Goal: Information Seeking & Learning: Learn about a topic

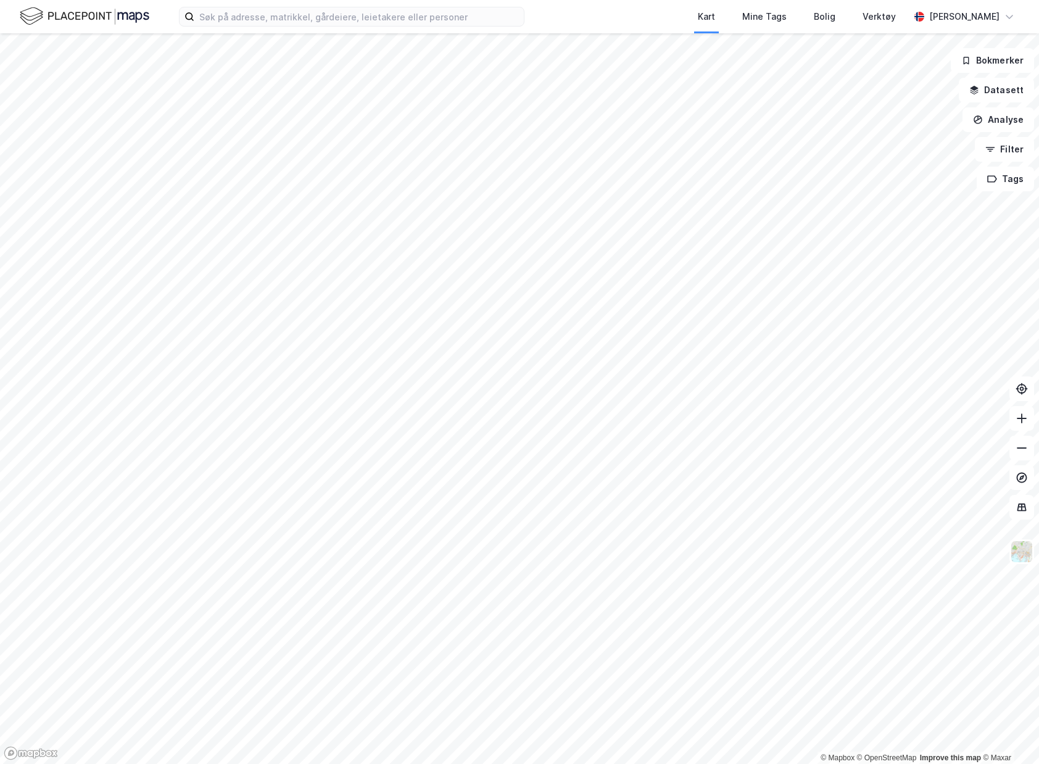
click at [265, 30] on div "Kart Mine Tags Bolig Verktøy [PERSON_NAME]" at bounding box center [519, 16] width 1039 height 33
click at [266, 27] on div "Kart Mine Tags Bolig Verktøy [PERSON_NAME]" at bounding box center [519, 16] width 1039 height 33
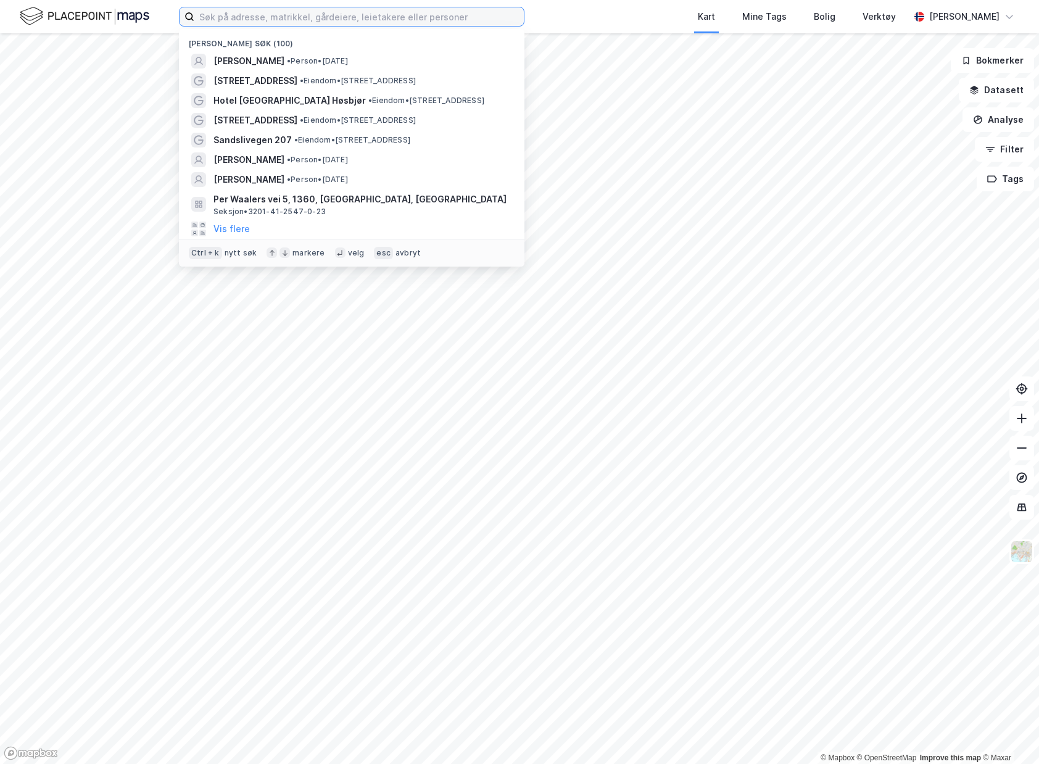
click at [268, 22] on input at bounding box center [358, 16] width 329 height 19
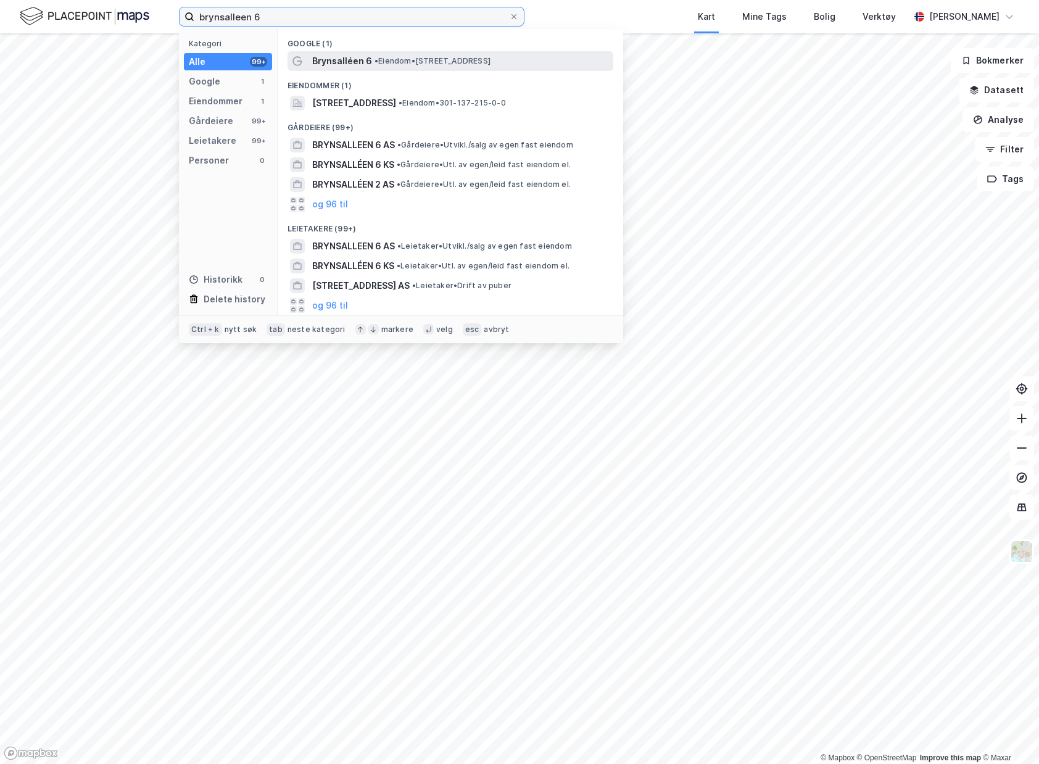
type input "brynsalleen 6"
click at [408, 60] on span "• Eiendom • [STREET_ADDRESS]" at bounding box center [432, 61] width 116 height 10
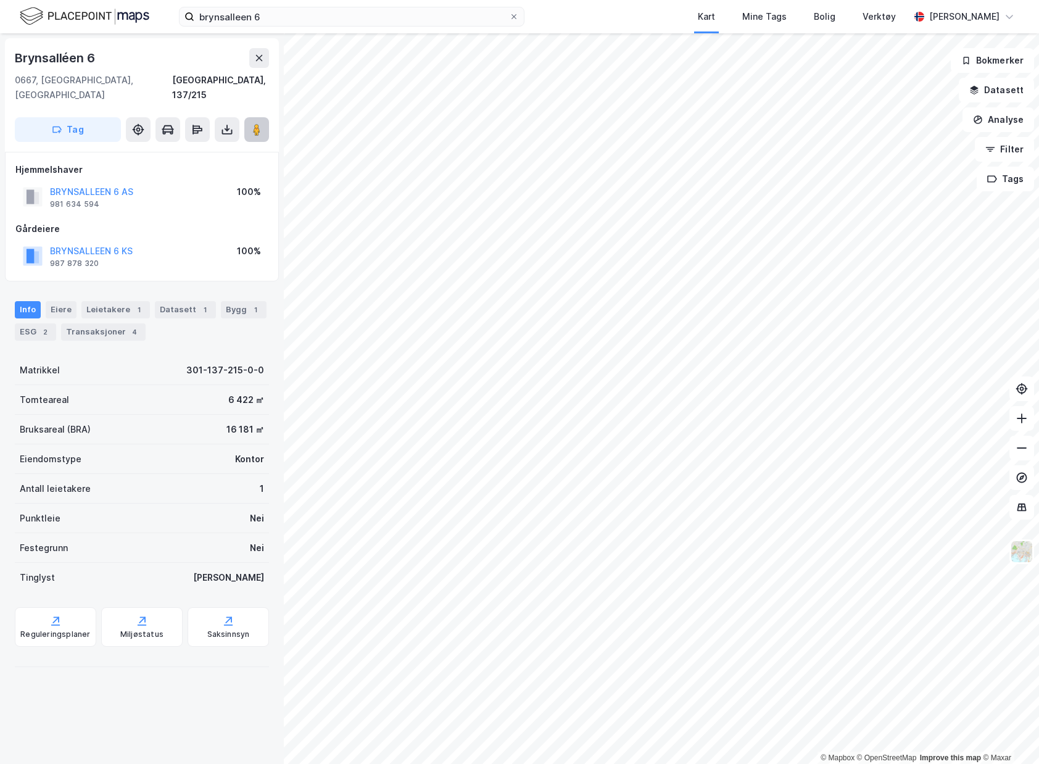
click at [260, 123] on image at bounding box center [256, 129] width 7 height 12
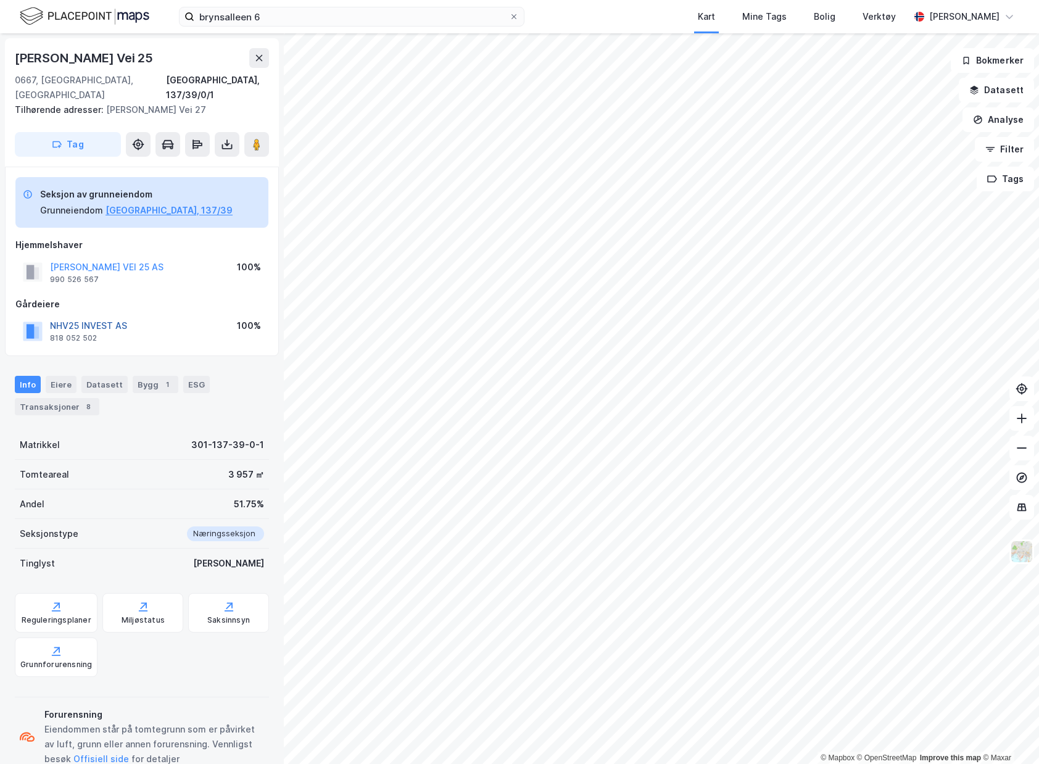
click at [0, 0] on button "NHV25 INVEST AS" at bounding box center [0, 0] width 0 height 0
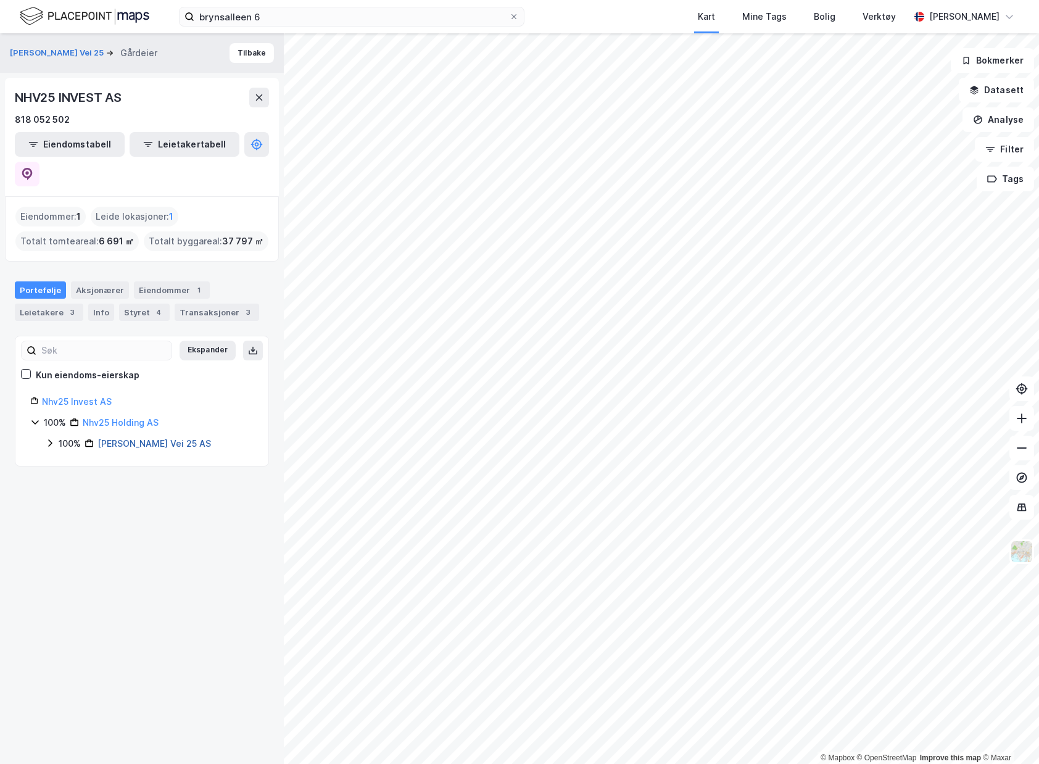
click at [159, 438] on link "[PERSON_NAME] Vei 25 AS" at bounding box center [154, 443] width 114 height 10
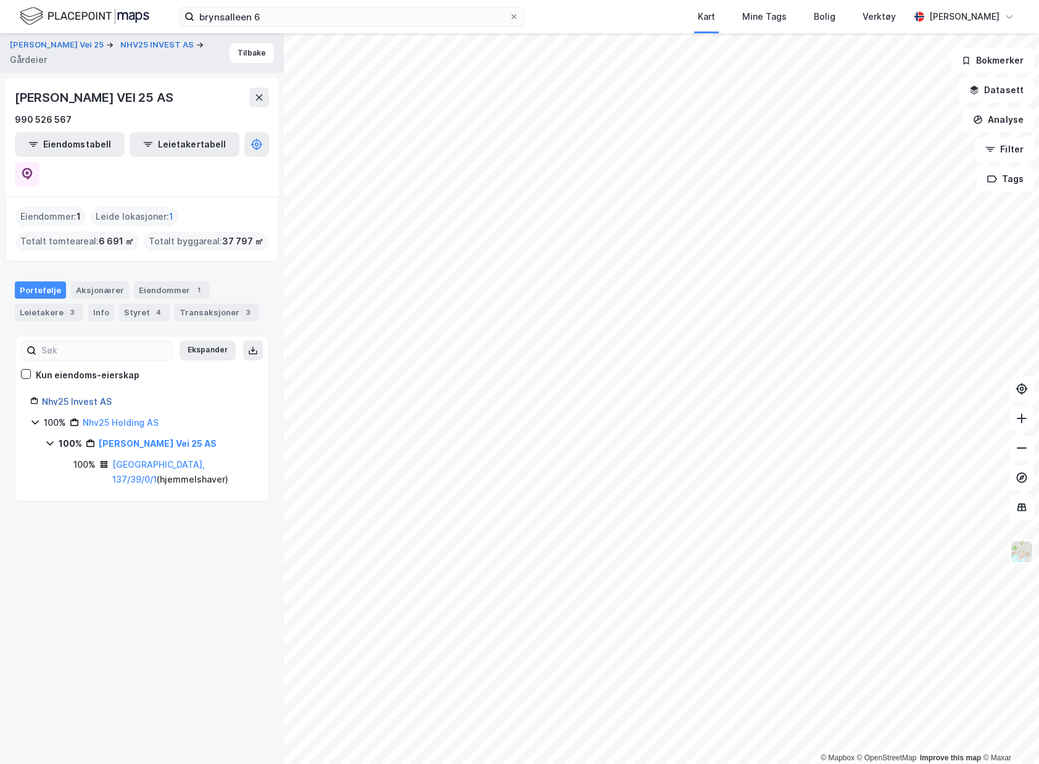
click at [85, 396] on link "Nhv25 Invest AS" at bounding box center [77, 401] width 70 height 10
click at [94, 396] on link "Nhv25 Invest AS" at bounding box center [77, 401] width 70 height 10
click at [101, 304] on div "Info" at bounding box center [101, 312] width 26 height 17
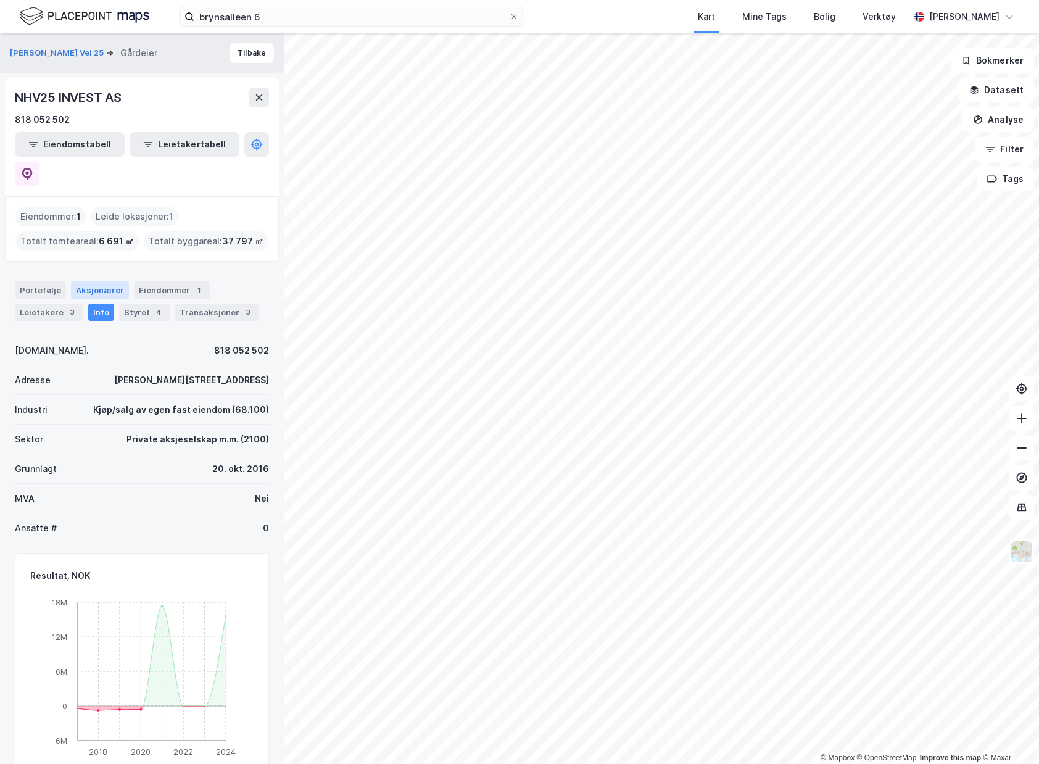
click at [107, 281] on div "Aksjonærer" at bounding box center [100, 289] width 58 height 17
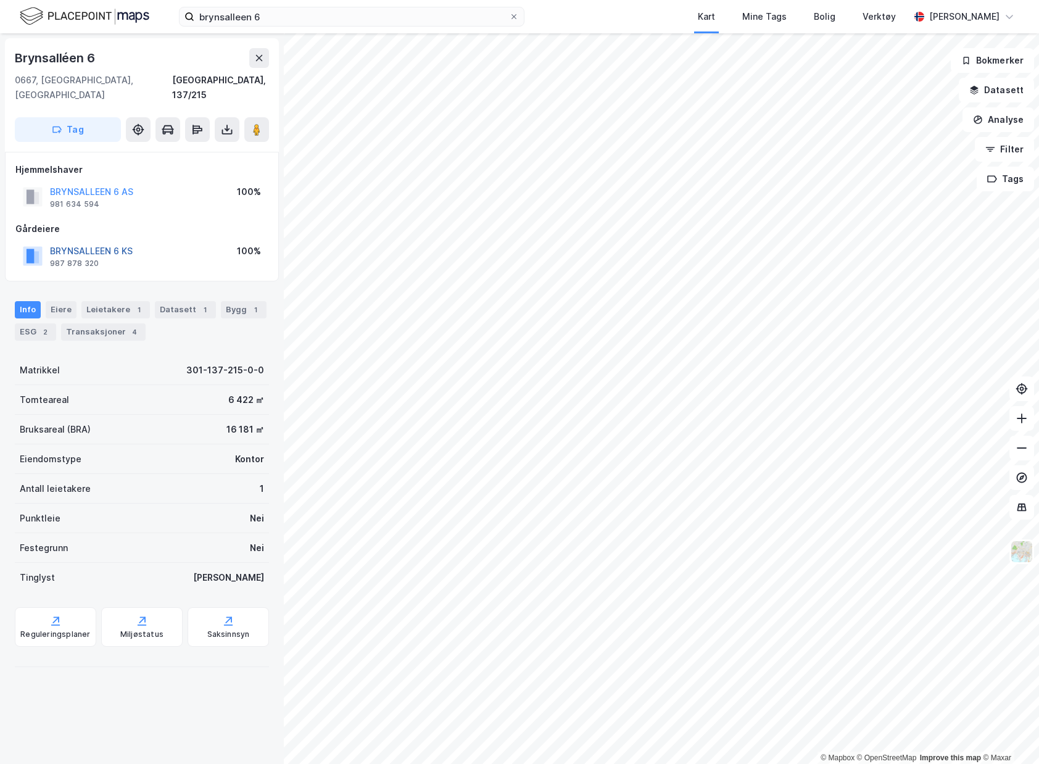
click at [0, 0] on button "BRYNSALLEEN 6 KS" at bounding box center [0, 0] width 0 height 0
